Goal: Use online tool/utility: Utilize a website feature to perform a specific function

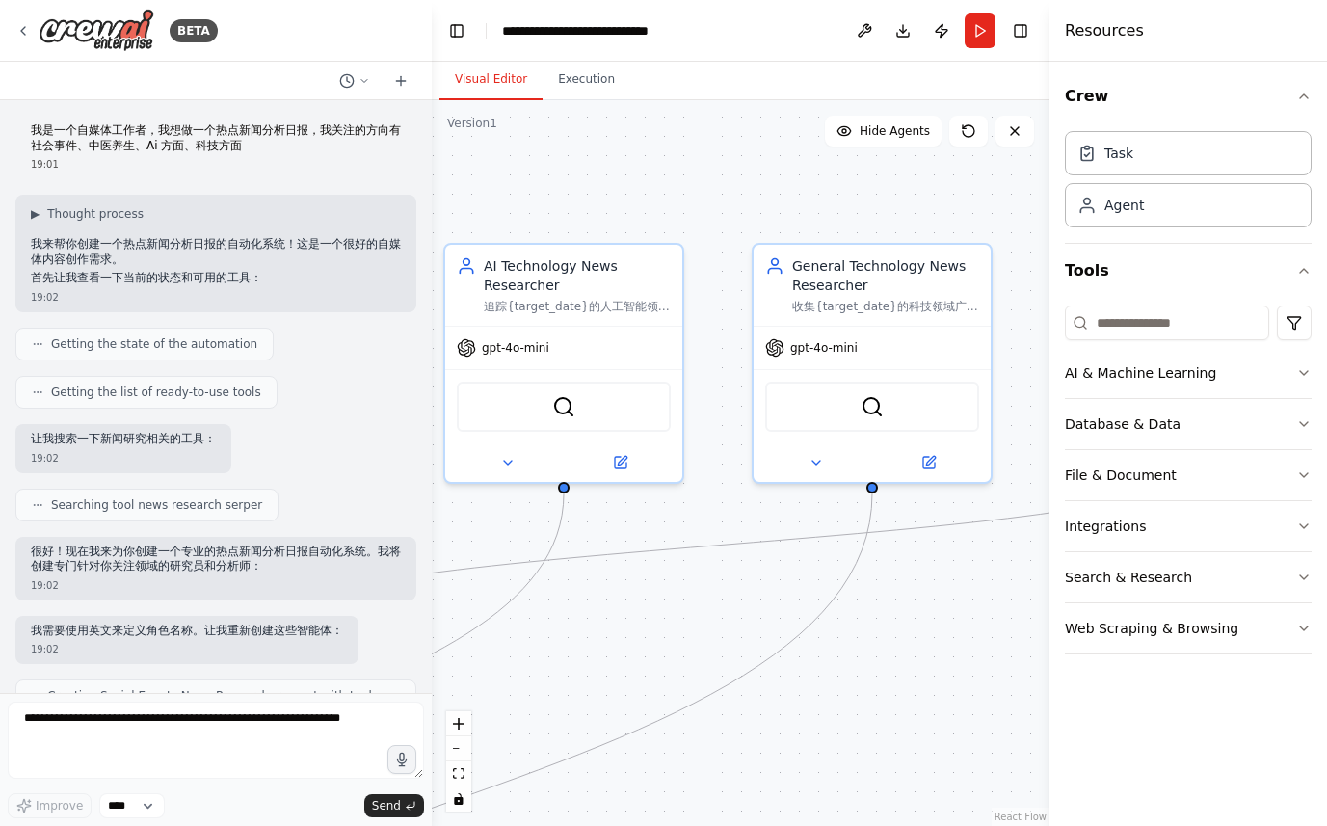
scroll to position [1657, 0]
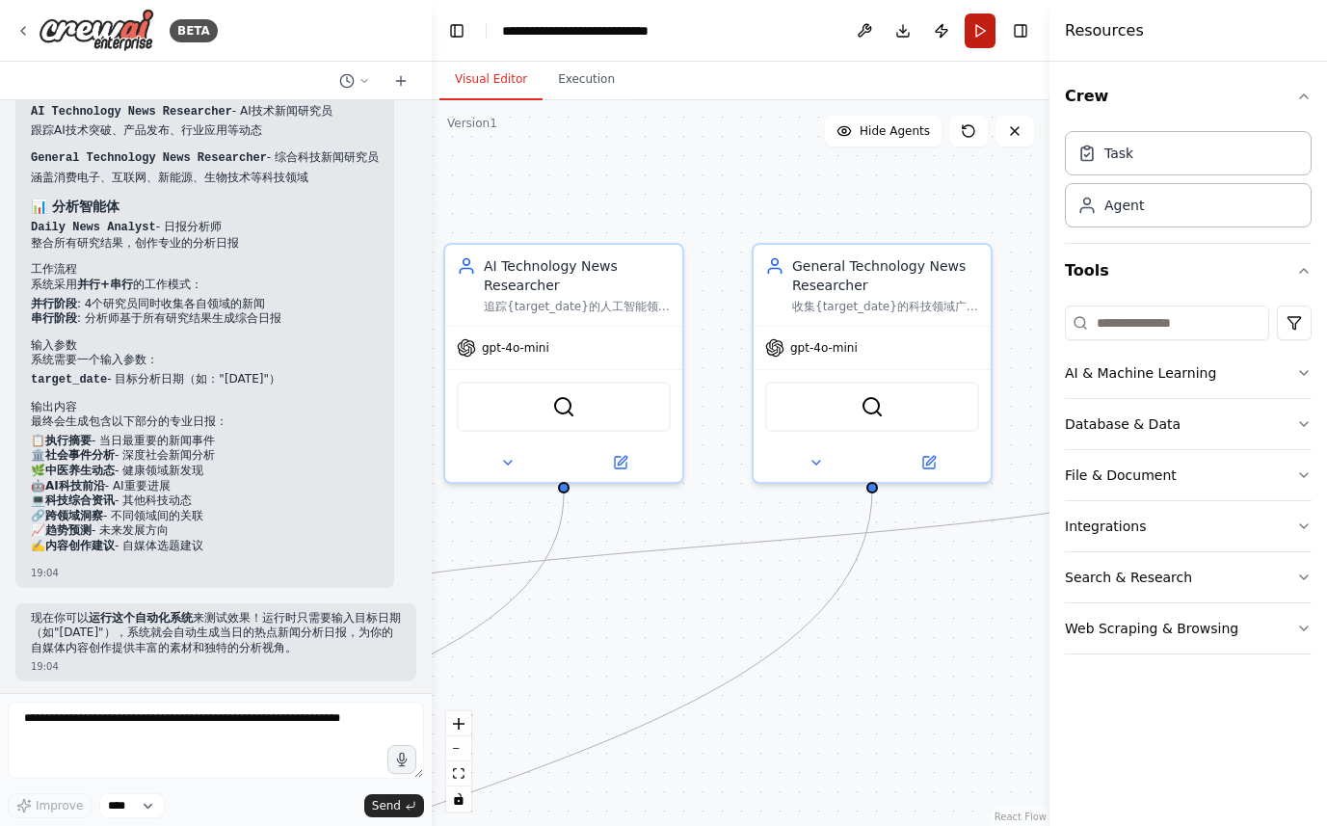
click at [984, 31] on button "Run" at bounding box center [980, 30] width 31 height 35
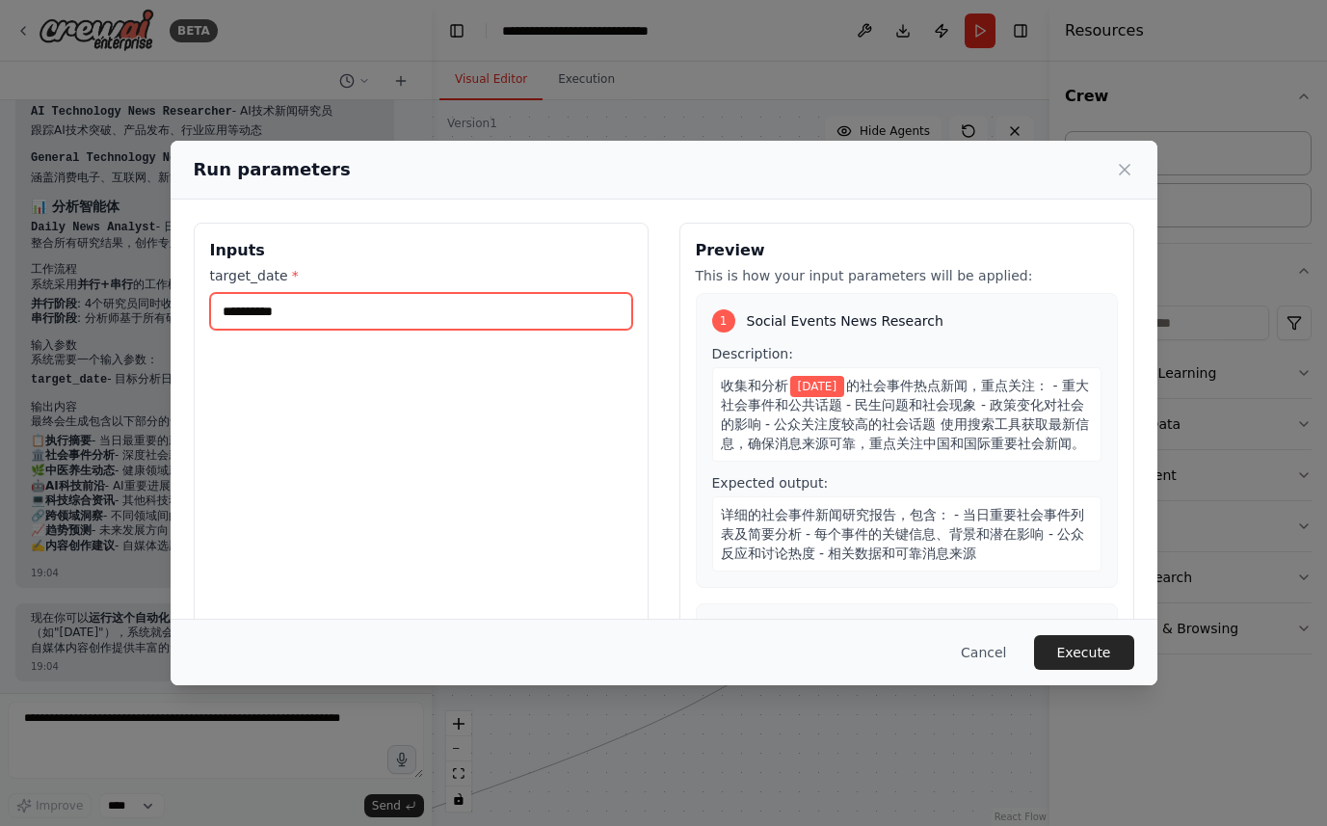
click at [322, 320] on input "**********" at bounding box center [421, 311] width 422 height 37
drag, startPoint x: 269, startPoint y: 310, endPoint x: 330, endPoint y: 306, distance: 60.8
click at [330, 306] on input "**********" at bounding box center [421, 311] width 422 height 37
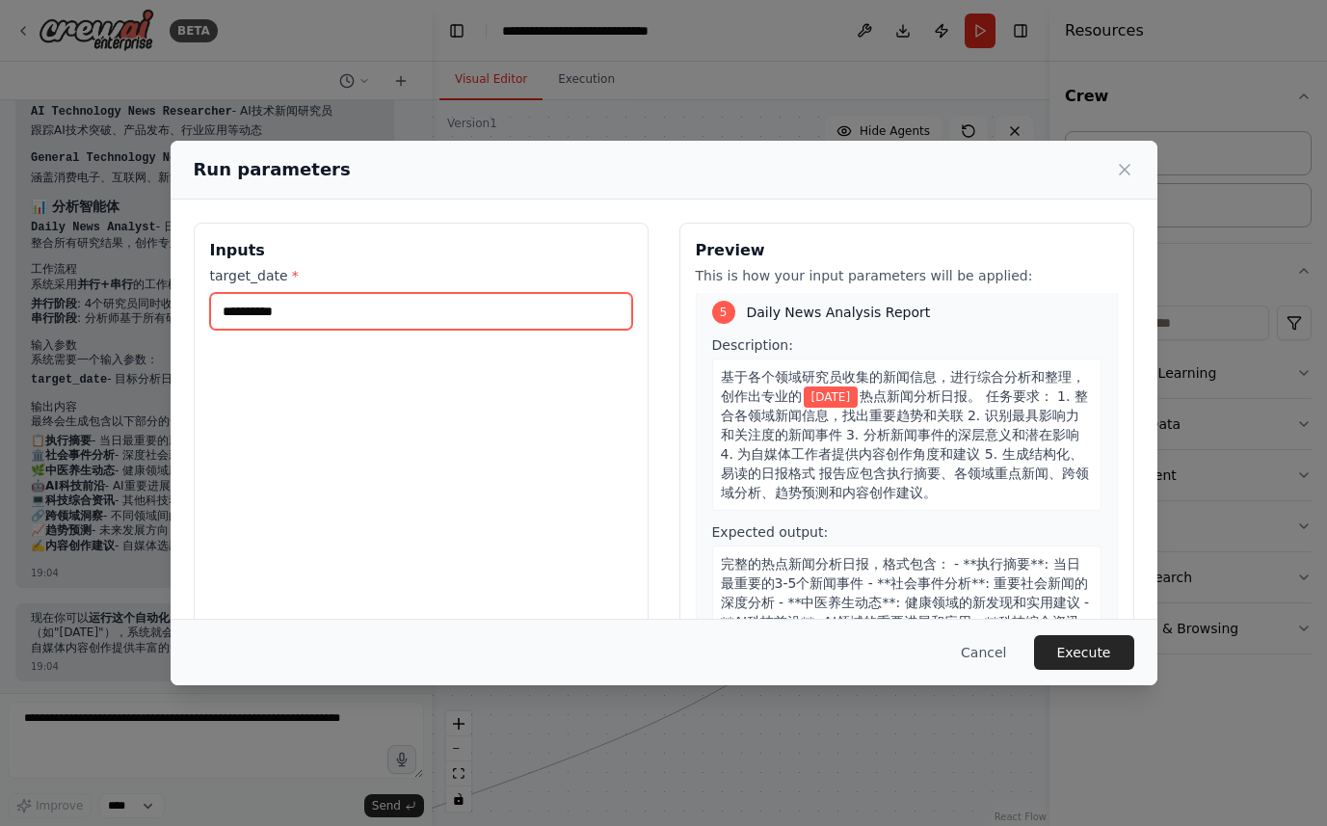
scroll to position [1494, 0]
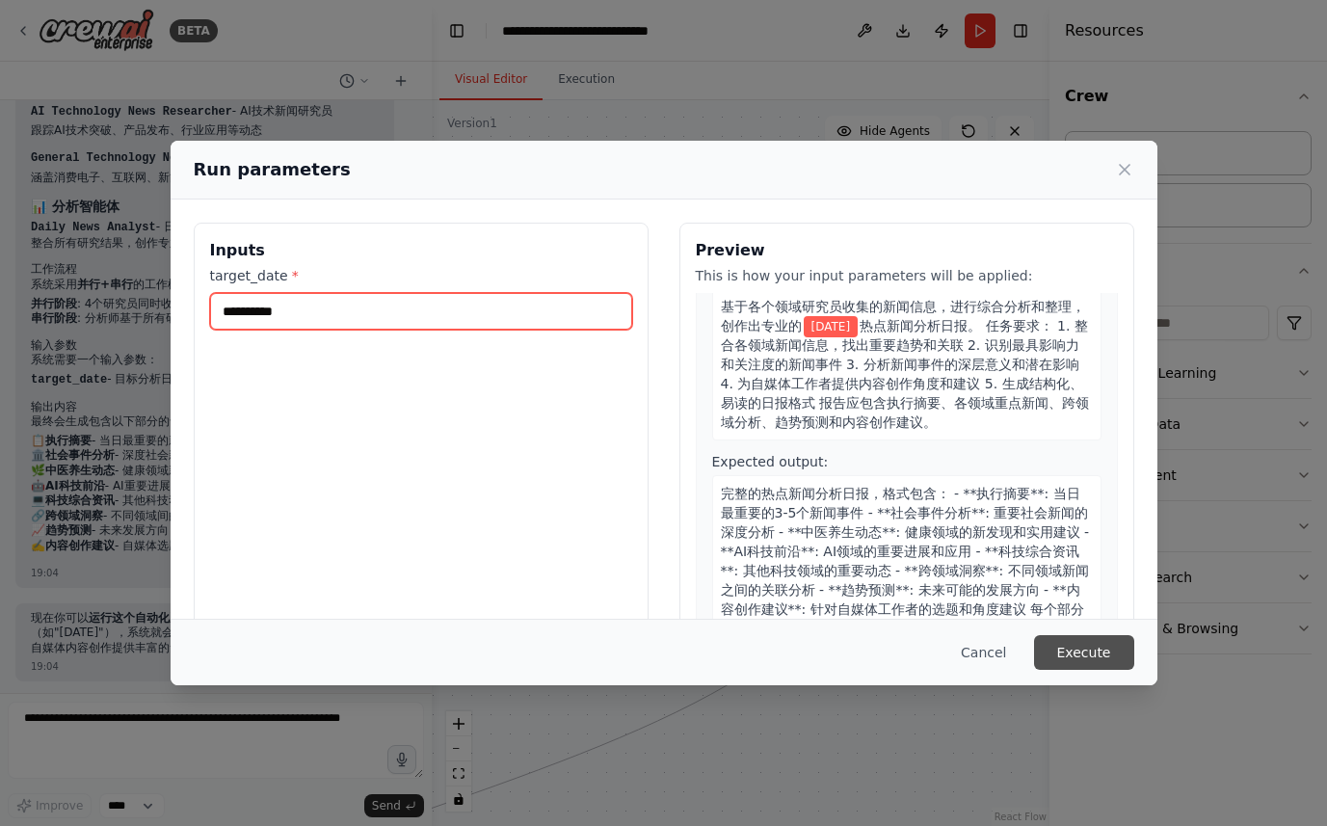
type input "**********"
click at [1079, 651] on button "Execute" at bounding box center [1084, 652] width 100 height 35
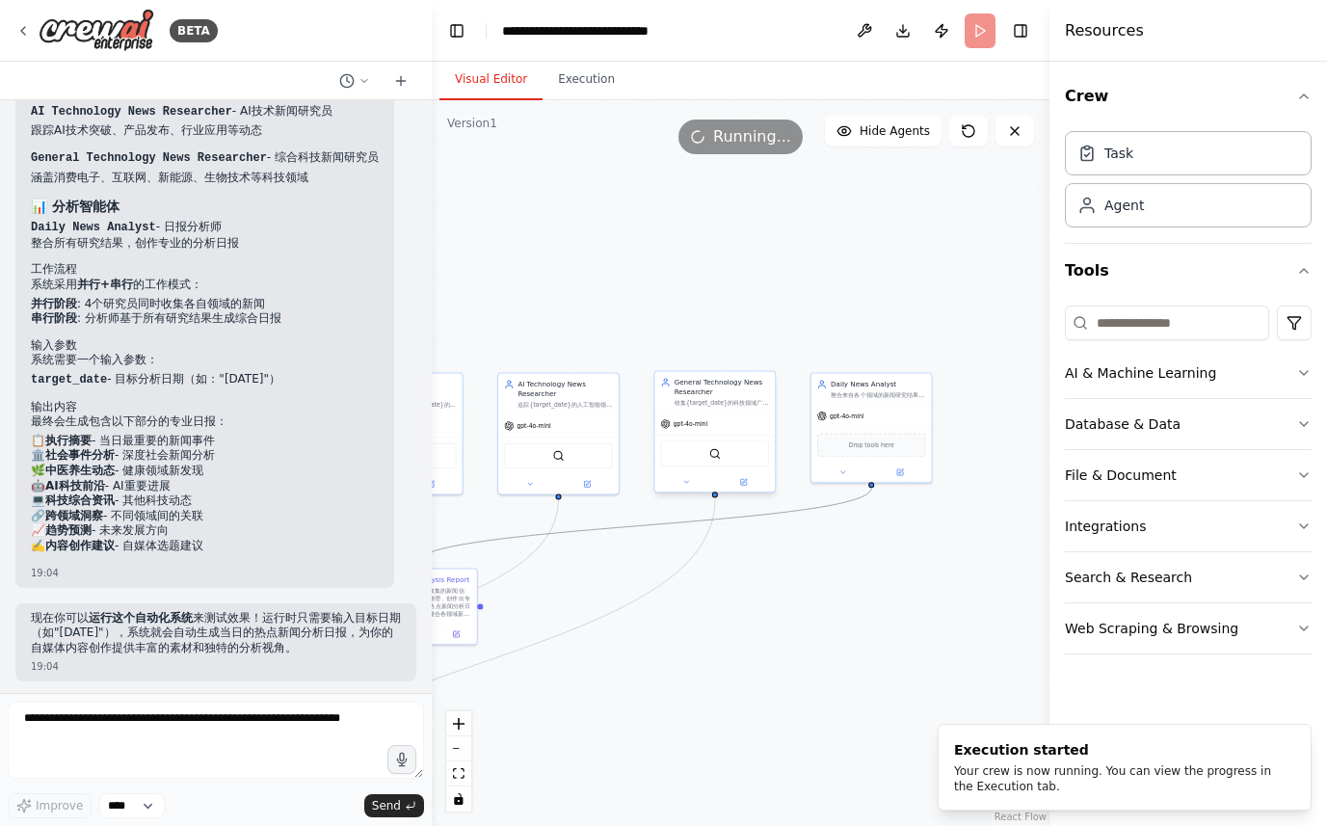
drag, startPoint x: 555, startPoint y: 537, endPoint x: 765, endPoint y: 438, distance: 232.4
click at [781, 414] on div ".deletable-edge-delete-btn { width: 20px; height: 20px; border: 0px solid #ffff…" at bounding box center [741, 463] width 618 height 726
drag, startPoint x: 654, startPoint y: 586, endPoint x: 955, endPoint y: 604, distance: 301.2
click at [955, 604] on div ".deletable-edge-delete-btn { width: 20px; height: 20px; border: 0px solid #ffff…" at bounding box center [741, 463] width 618 height 726
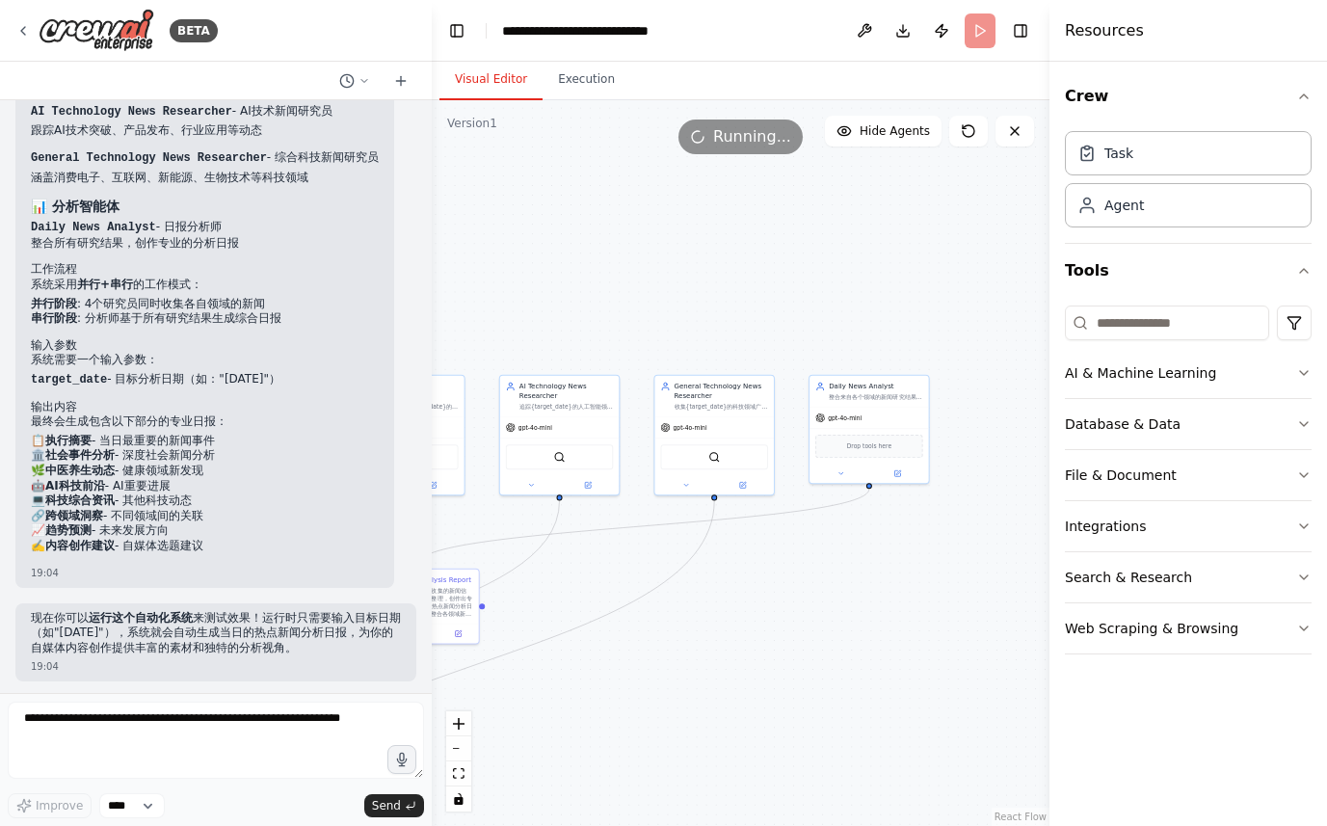
drag, startPoint x: 826, startPoint y: 653, endPoint x: 975, endPoint y: 609, distance: 155.8
click at [975, 609] on div ".deletable-edge-delete-btn { width: 20px; height: 20px; border: 0px solid #ffff…" at bounding box center [741, 463] width 618 height 726
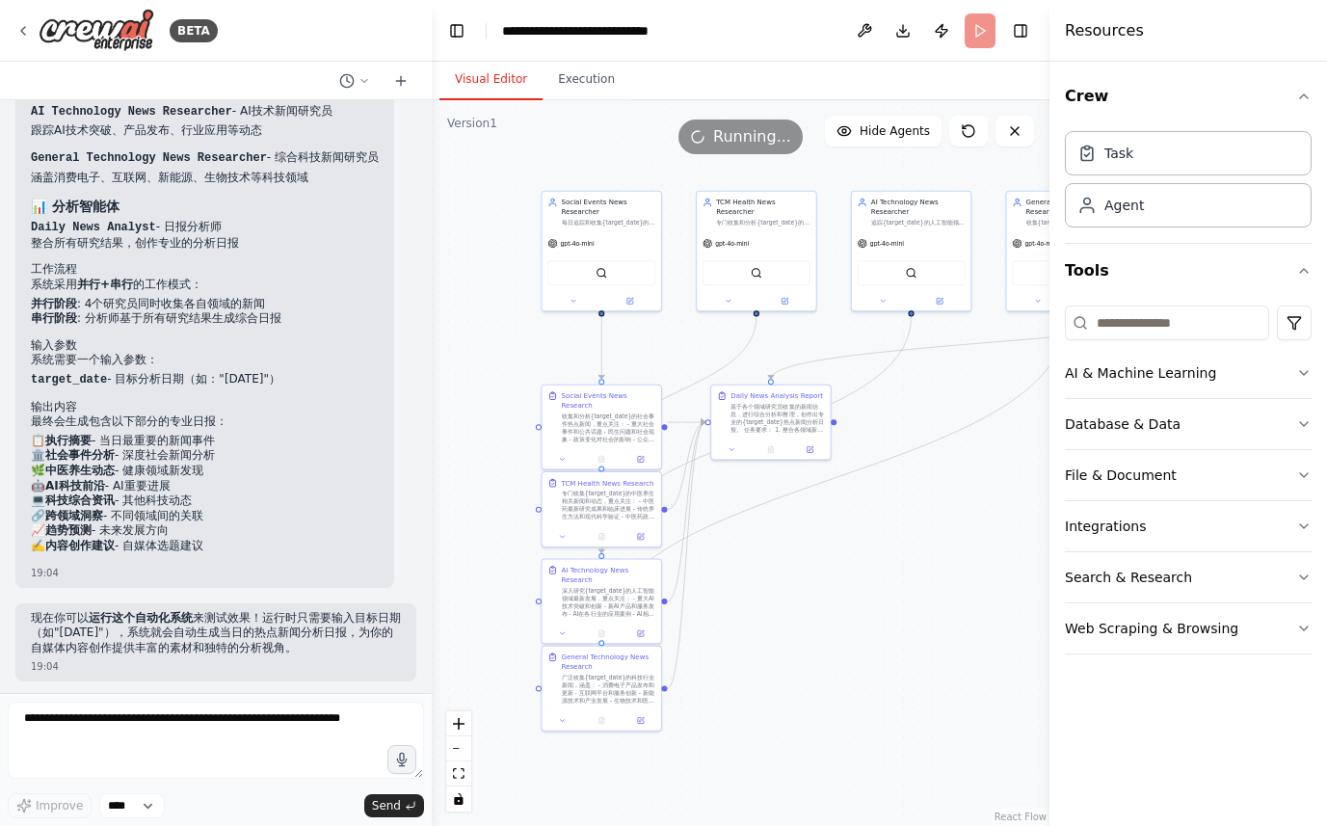
drag, startPoint x: 733, startPoint y: 653, endPoint x: 911, endPoint y: 532, distance: 214.9
click at [911, 532] on div ".deletable-edge-delete-btn { width: 20px; height: 20px; border: 0px solid #ffff…" at bounding box center [741, 463] width 618 height 726
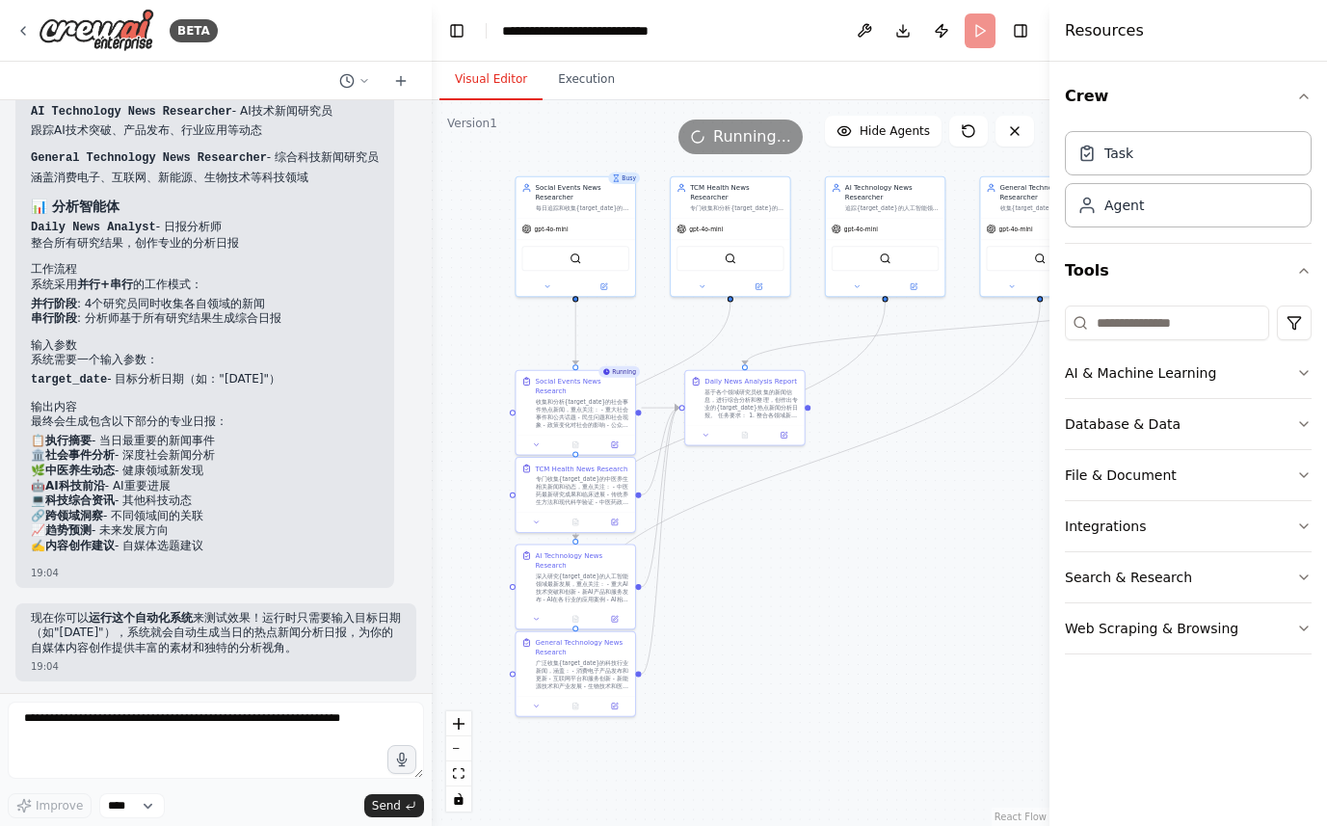
drag, startPoint x: 837, startPoint y: 625, endPoint x: 811, endPoint y: 610, distance: 29.8
click at [811, 610] on div ".deletable-edge-delete-btn { width: 20px; height: 20px; border: 0px solid #ffff…" at bounding box center [741, 463] width 618 height 726
drag, startPoint x: 886, startPoint y: 591, endPoint x: 811, endPoint y: 616, distance: 78.3
click at [811, 616] on div ".deletable-edge-delete-btn { width: 20px; height: 20px; border: 0px solid #ffff…" at bounding box center [741, 463] width 618 height 726
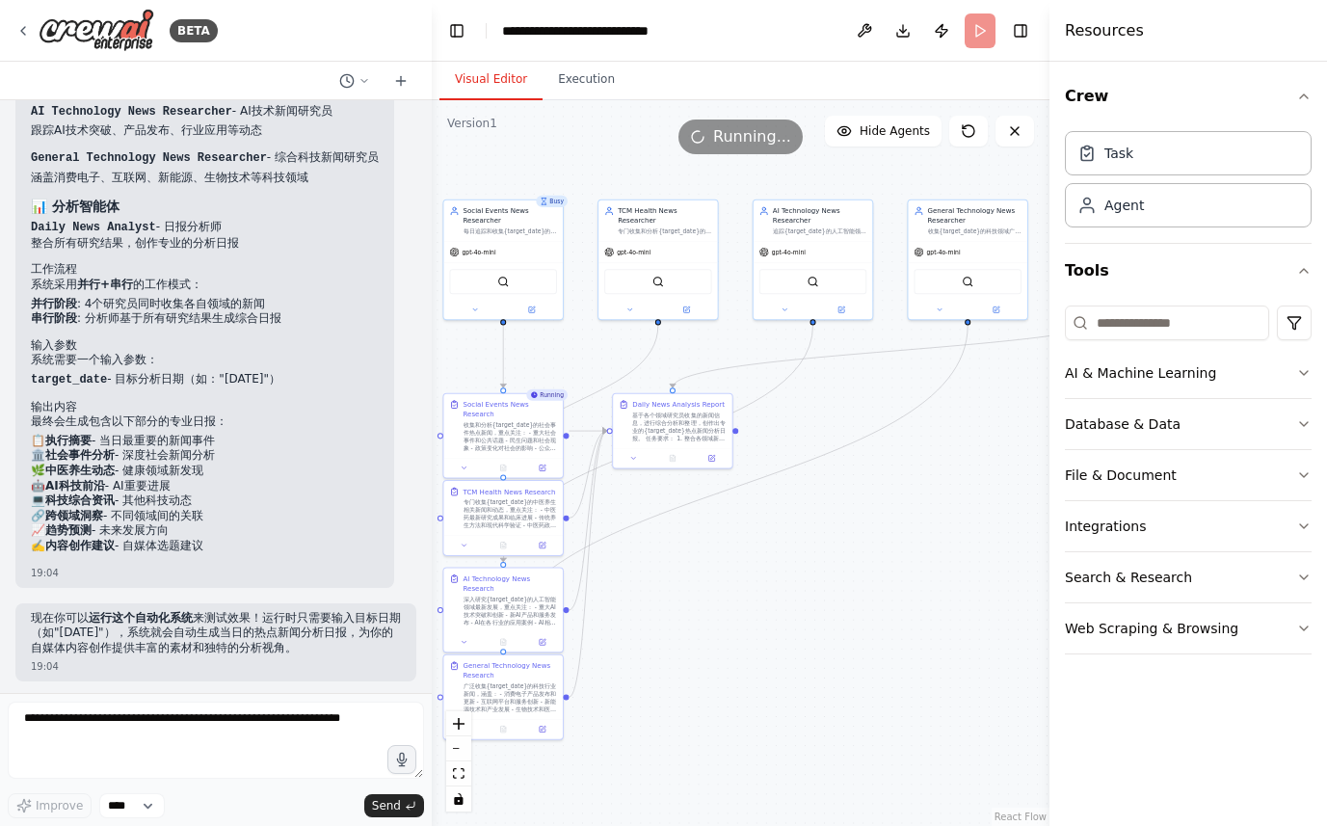
drag, startPoint x: 815, startPoint y: 612, endPoint x: 825, endPoint y: 607, distance: 10.8
click at [825, 607] on div ".deletable-edge-delete-btn { width: 20px; height: 20px; border: 0px solid #ffff…" at bounding box center [741, 463] width 618 height 726
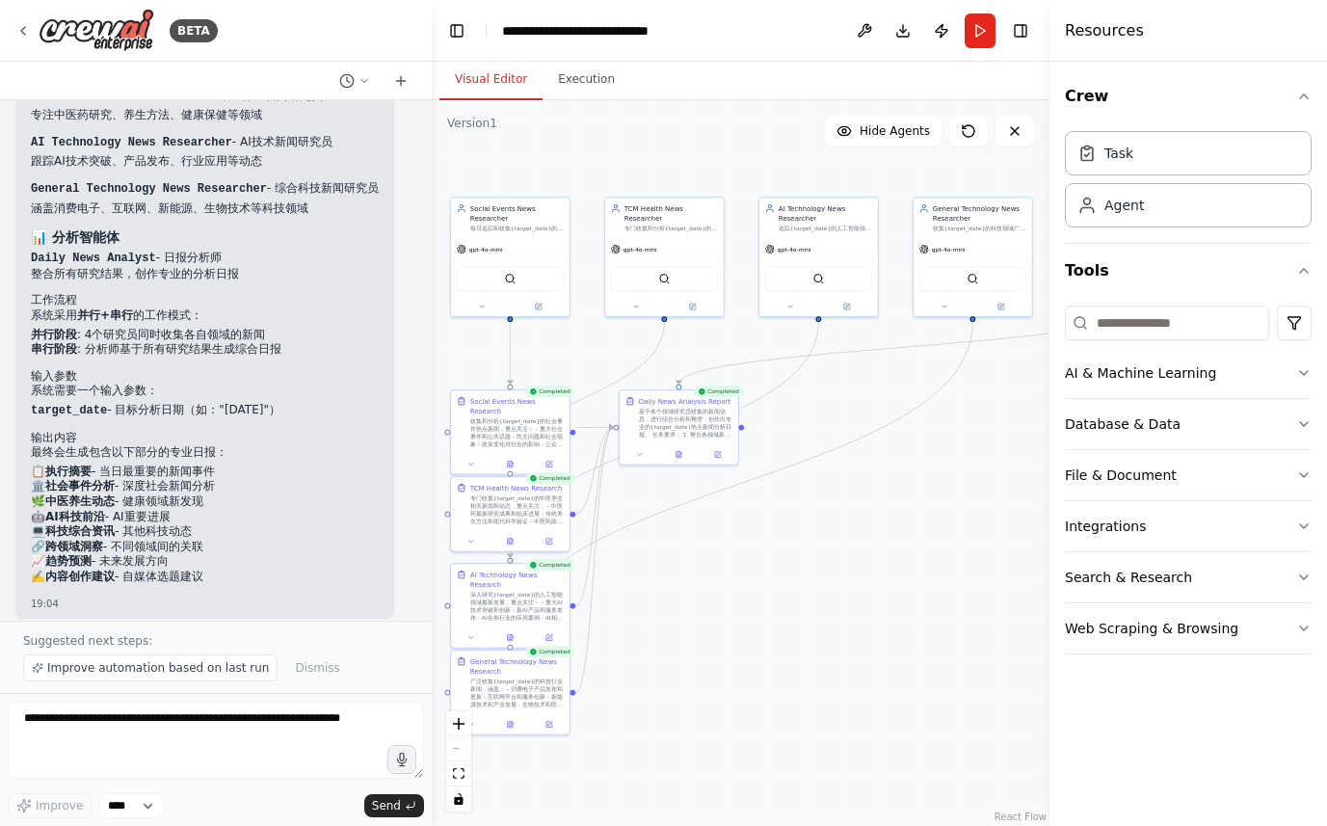
scroll to position [1729, 0]
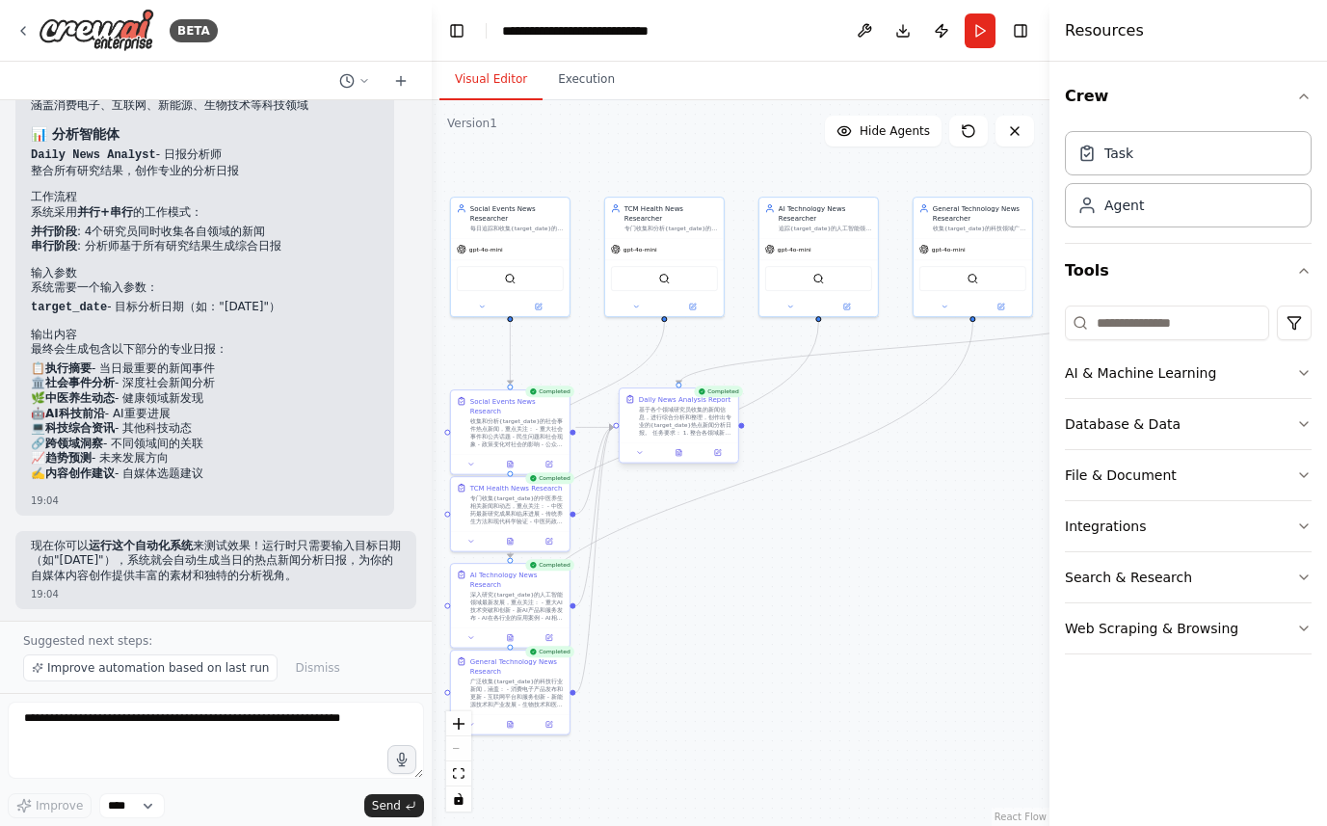
click at [678, 460] on div at bounding box center [679, 452] width 119 height 20
click at [682, 456] on button at bounding box center [678, 453] width 40 height 12
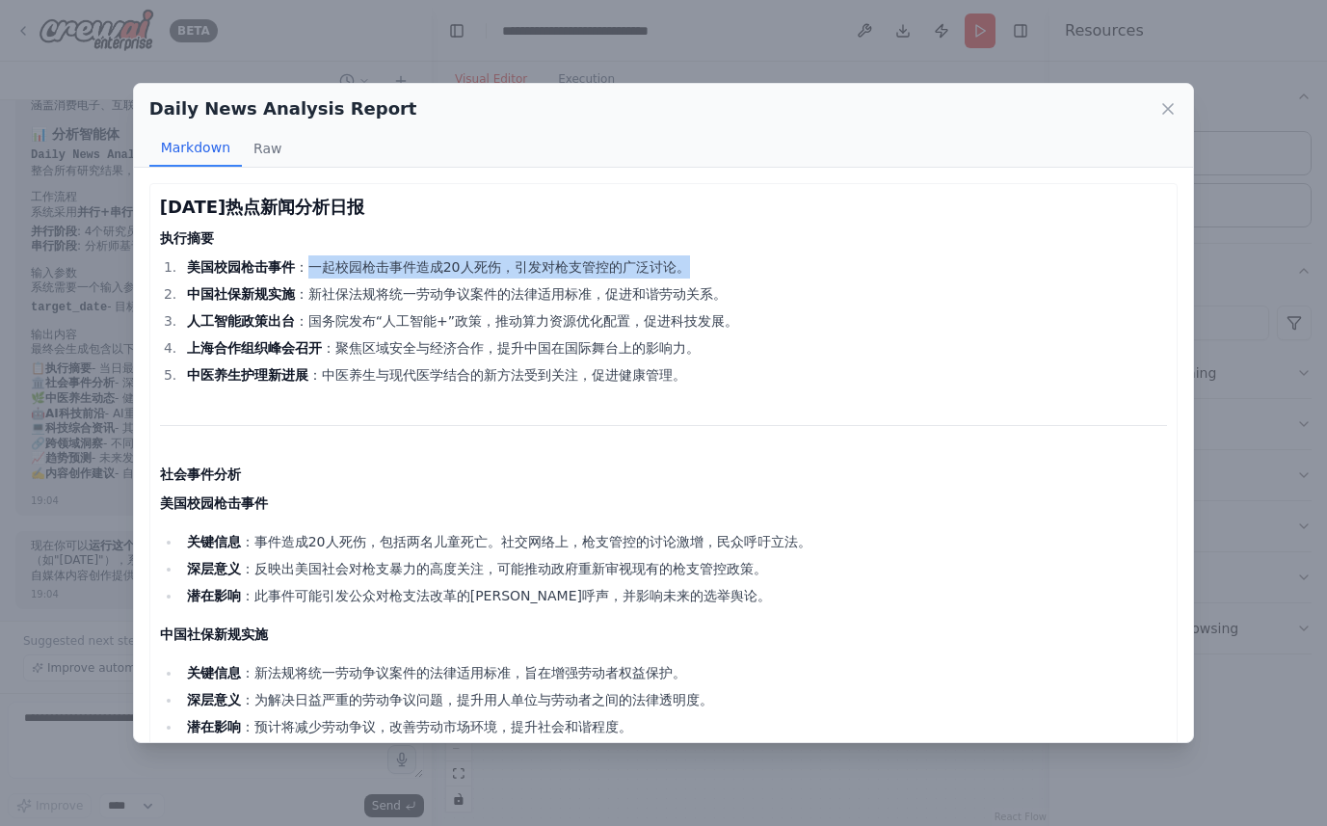
drag, startPoint x: 312, startPoint y: 271, endPoint x: 697, endPoint y: 262, distance: 384.6
click at [697, 262] on li "美国校园枪击事件 ：一起校园枪击事件造成20人死伤，引发对枪支管控的广泛讨论。" at bounding box center [674, 266] width 987 height 23
click at [310, 288] on li "中国社保新规实施 ：新社保法规将统一劳动争议案件的法律适用标准，促进和谐劳动关系。" at bounding box center [674, 293] width 987 height 23
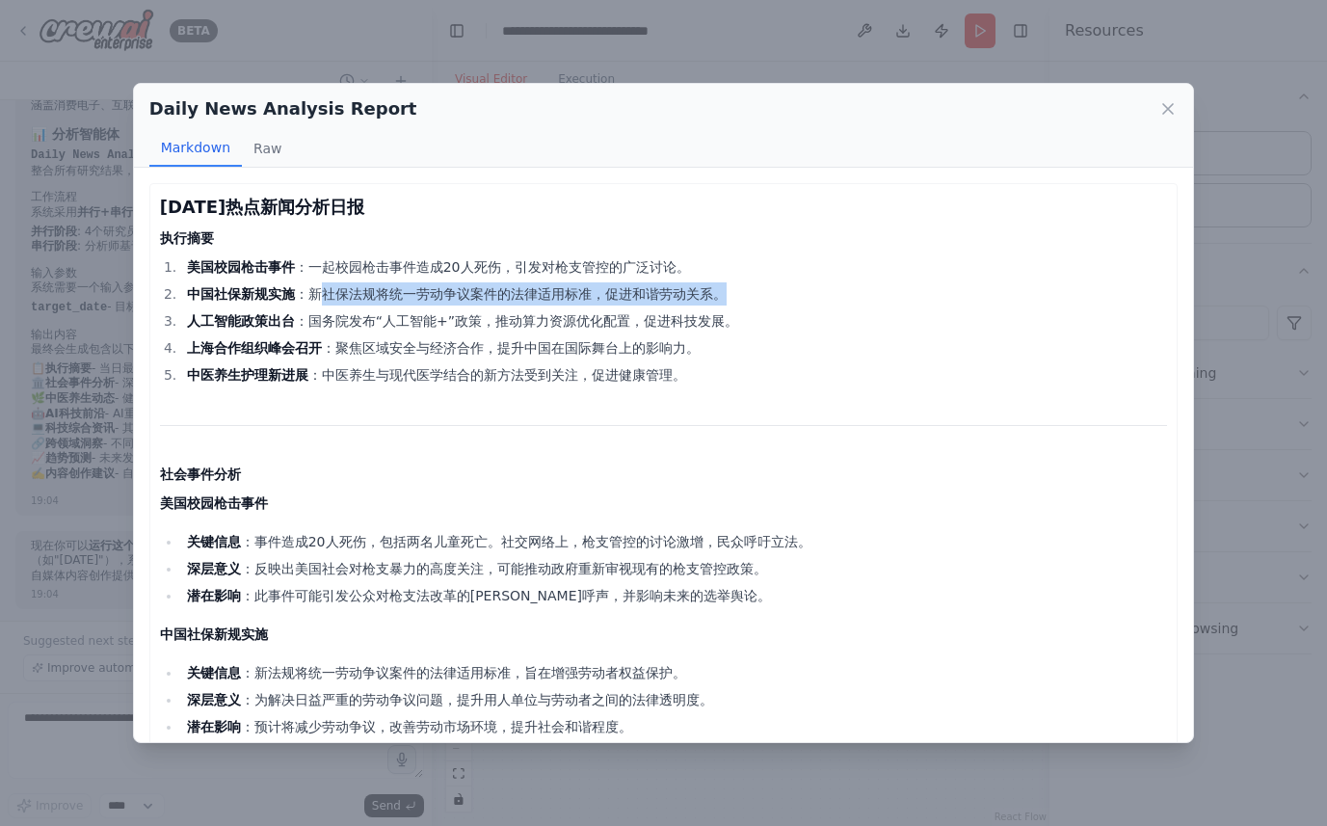
drag, startPoint x: 315, startPoint y: 296, endPoint x: 721, endPoint y: 299, distance: 405.7
click at [721, 299] on li "中国社保新规实施 ：新社保法规将统一劳动争议案件的法律适用标准，促进和谐劳动关系。" at bounding box center [674, 293] width 987 height 23
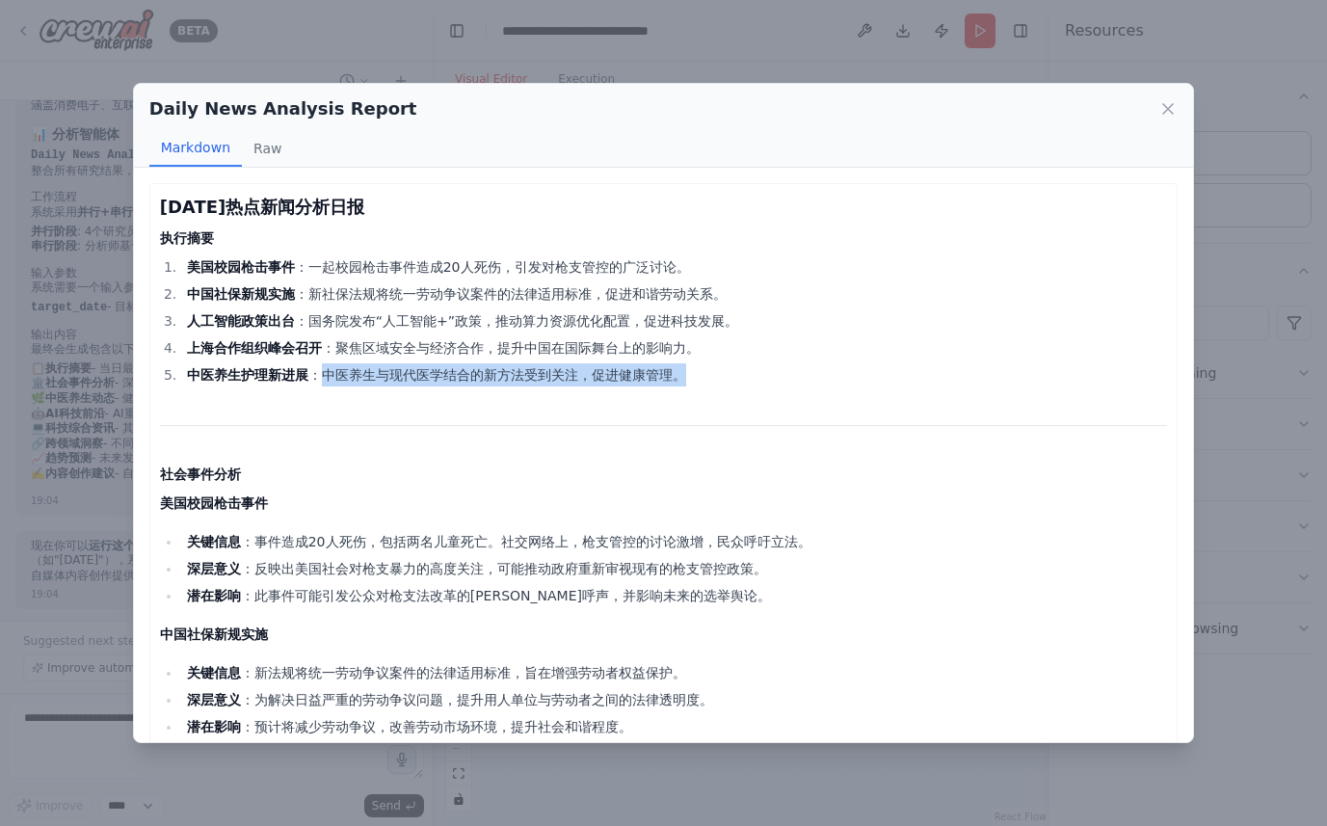
drag, startPoint x: 427, startPoint y: 359, endPoint x: 667, endPoint y: 401, distance: 243.5
click at [709, 369] on li "中医养生护理新进展 ：中医养生与现代医学结合的新方法受到关注，促进健康管理。" at bounding box center [674, 374] width 987 height 23
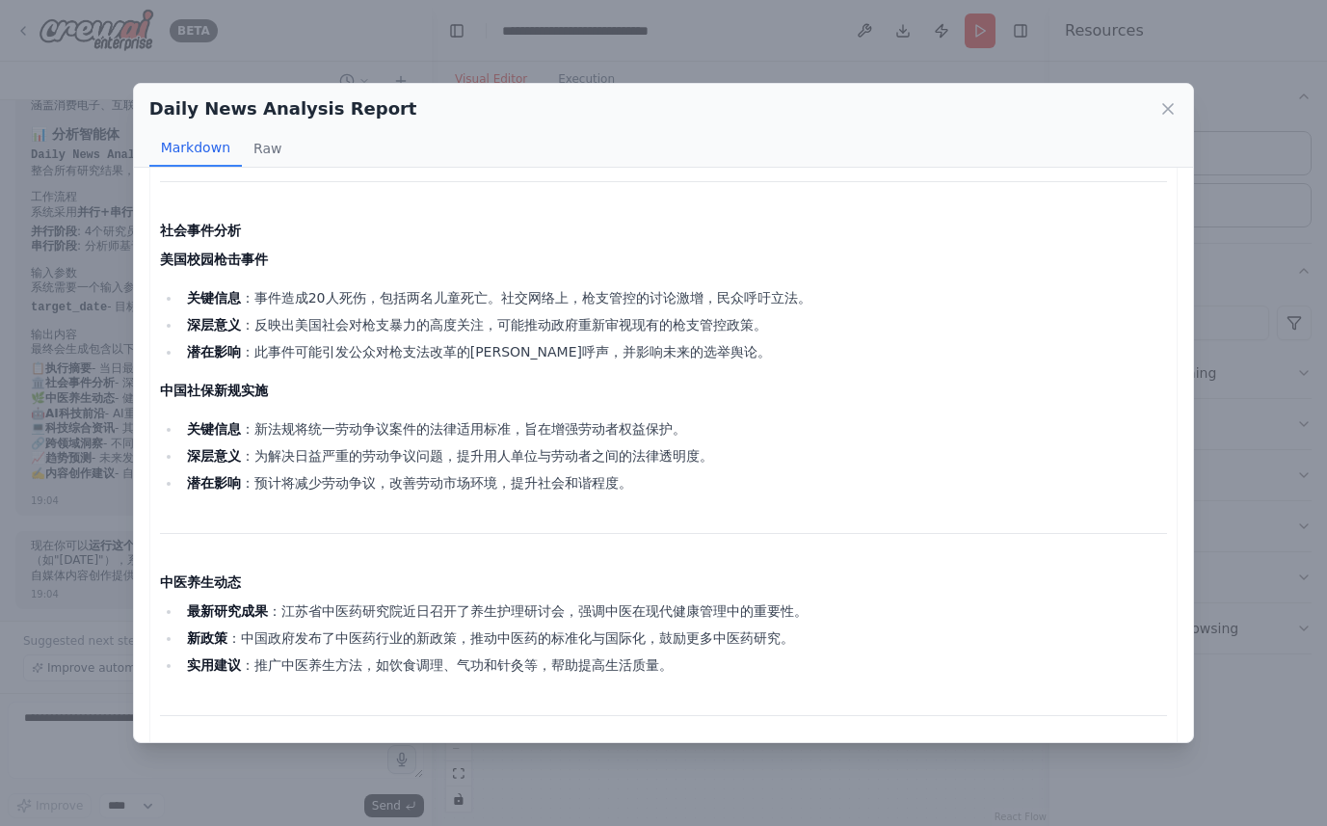
scroll to position [0, 0]
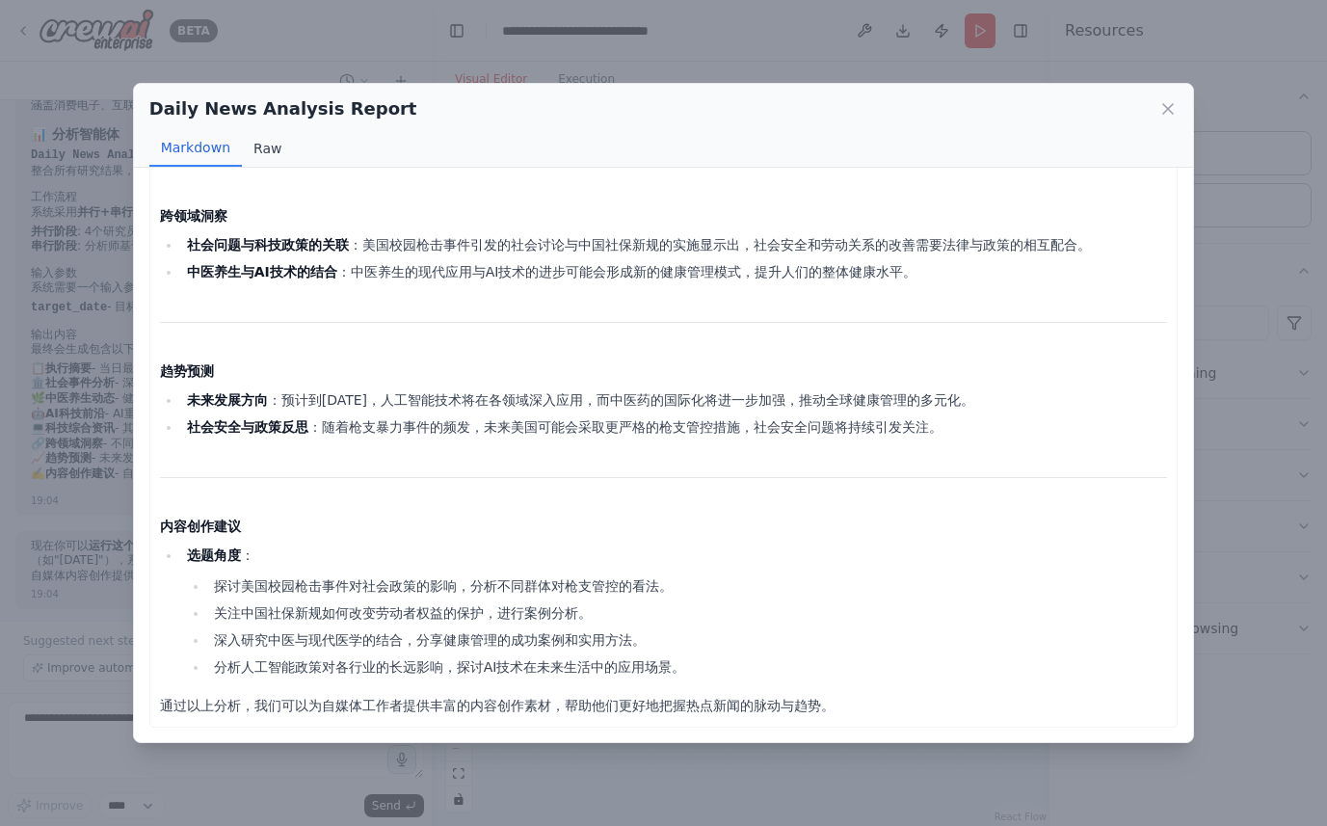
click at [263, 145] on button "Raw" at bounding box center [267, 148] width 51 height 37
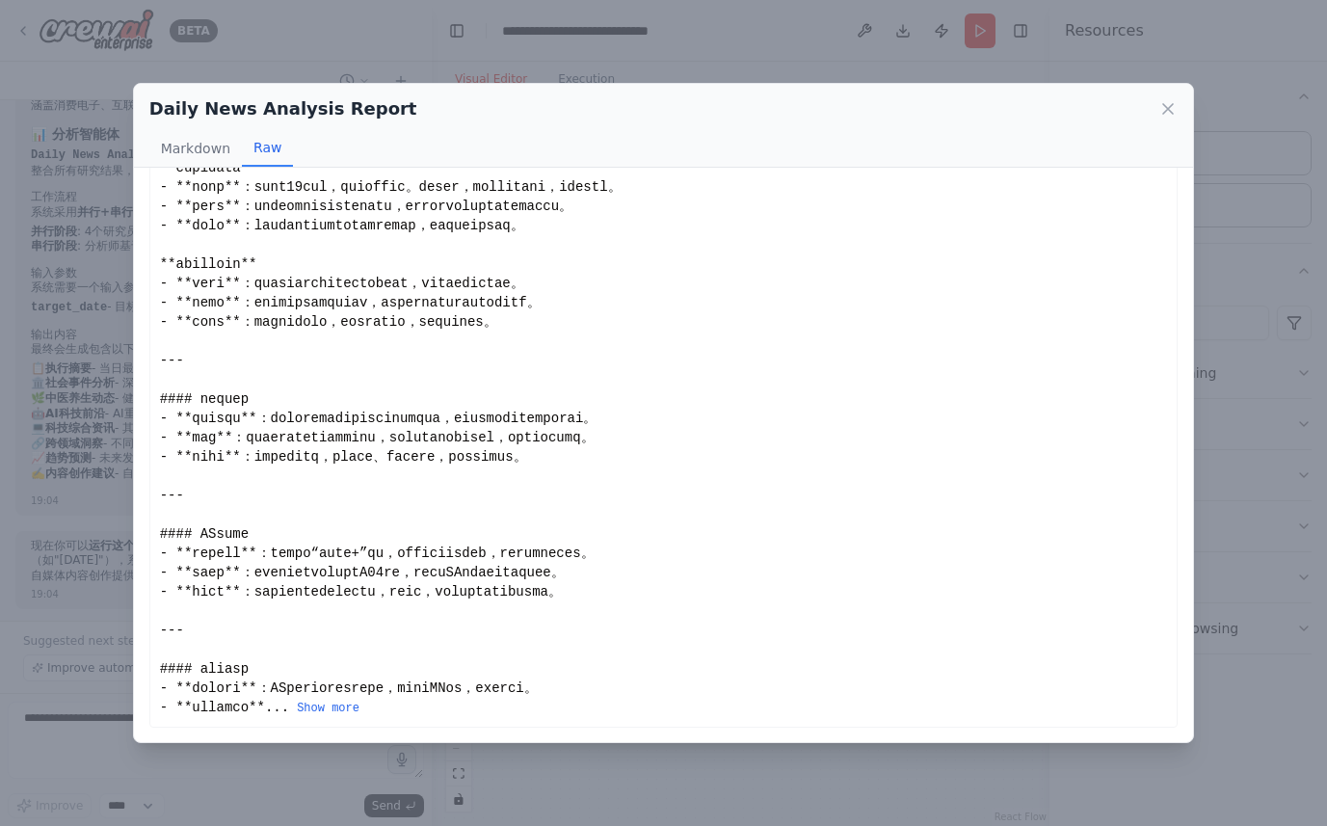
scroll to position [267, 0]
click at [195, 149] on button "Markdown" at bounding box center [195, 148] width 93 height 37
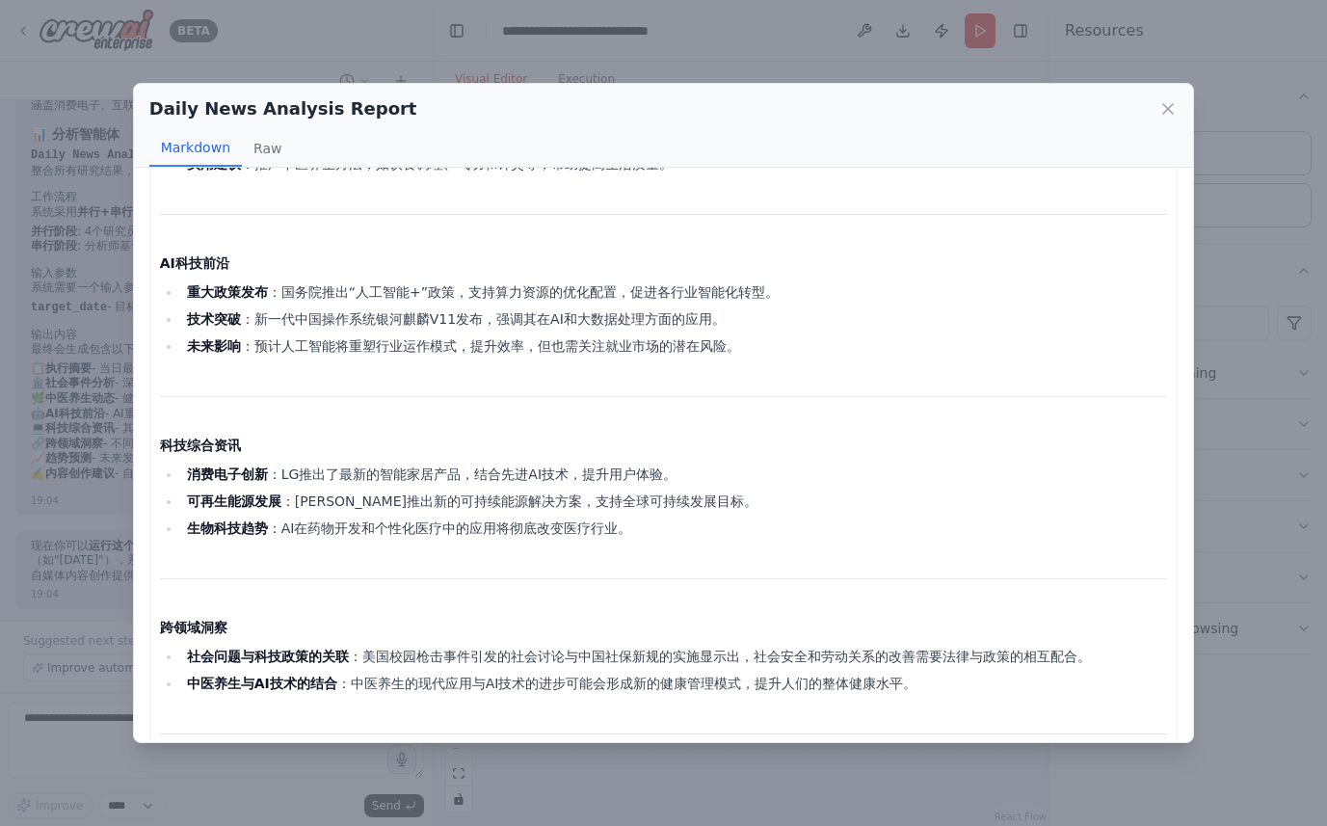
scroll to position [1156, 0]
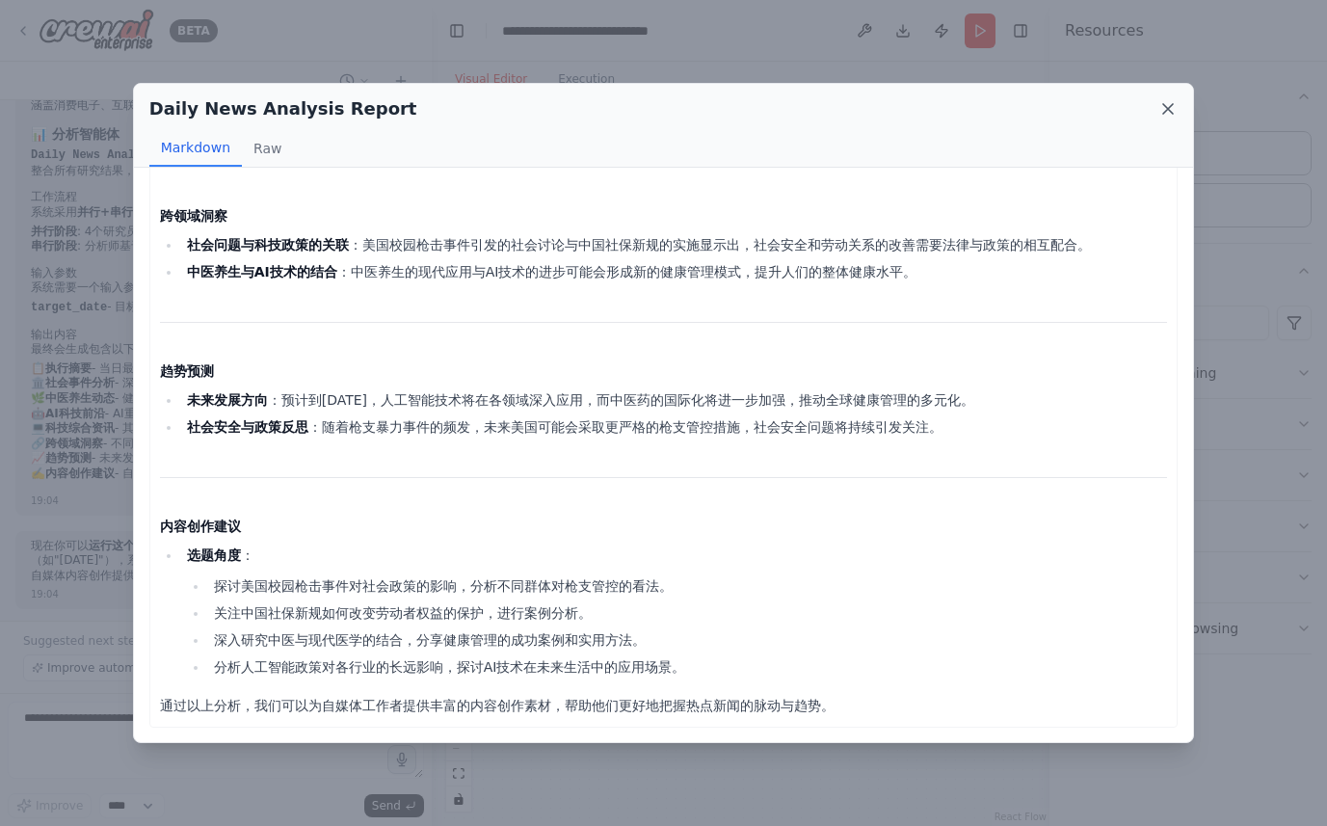
click at [1172, 106] on icon at bounding box center [1167, 108] width 19 height 19
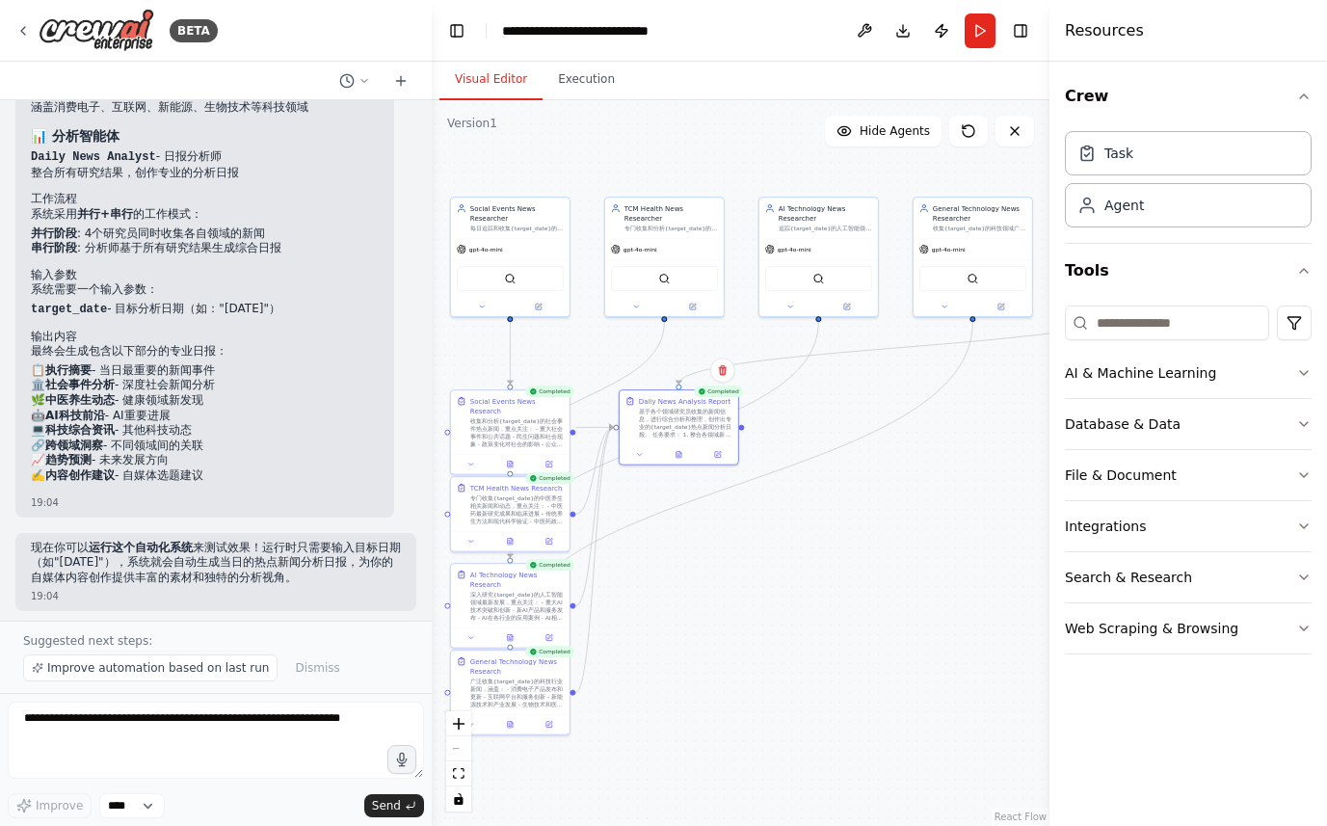
scroll to position [1725, 0]
